Goal: Task Accomplishment & Management: Manage account settings

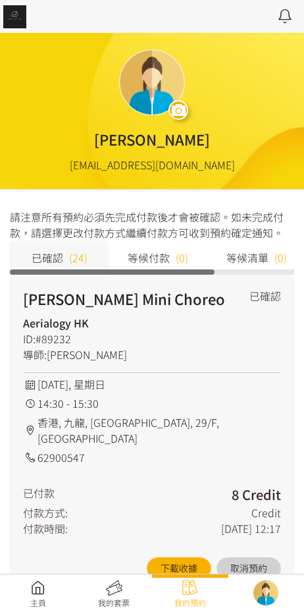
click at [45, 573] on div "主頁 我的套票 我的預約" at bounding box center [152, 593] width 304 height 40
click at [34, 599] on link at bounding box center [38, 593] width 76 height 29
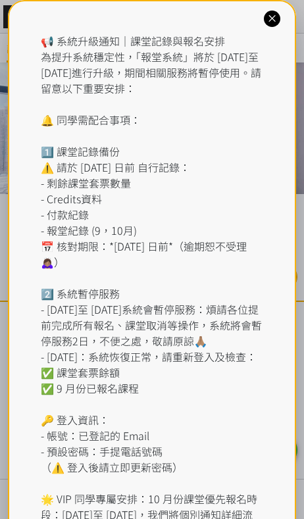
click at [124, 46] on div "📢 系統升級通知｜課堂記錄與報名安排 為提升系統穩定性，「報堂系統」將於 2025 年 9 月 1 日至 2 日進行升級，期間相關服務將暫停使用。請留意以下重…" at bounding box center [152, 301] width 223 height 537
click at [266, 14] on icon at bounding box center [272, 19] width 13 height 13
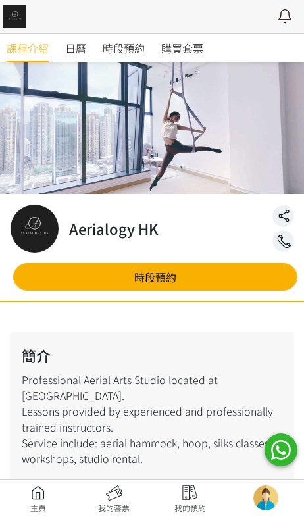
click at [133, 60] on link "時段預約" at bounding box center [124, 48] width 42 height 29
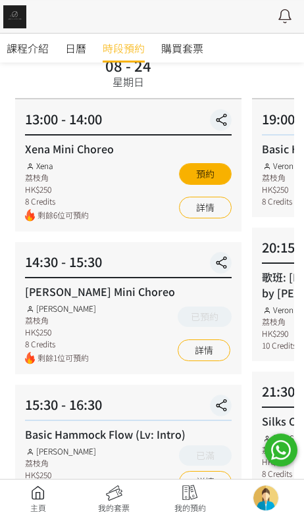
scroll to position [109, 0]
